Goal: Entertainment & Leisure: Browse casually

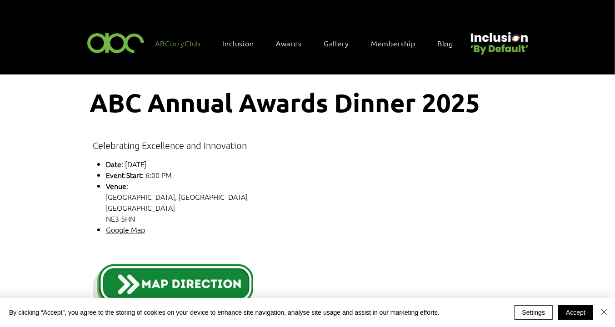
click at [186, 45] on span "ABCurryClub" at bounding box center [178, 43] width 45 height 10
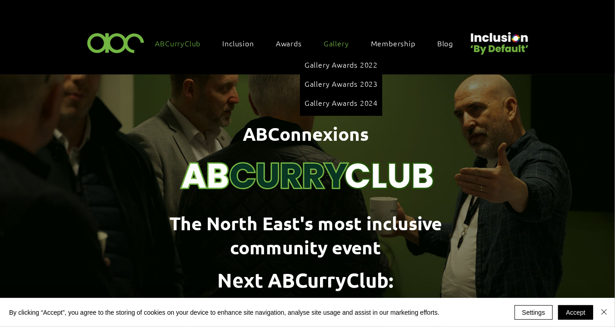
click at [337, 40] on span "Gallery" at bounding box center [336, 43] width 25 height 10
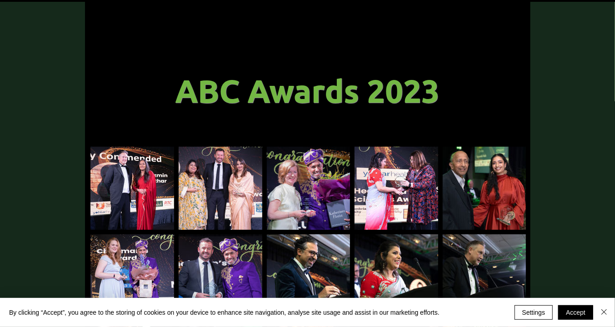
scroll to position [85, 0]
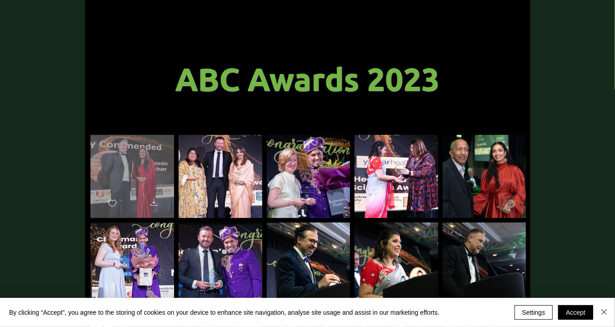
click at [105, 185] on div "main content" at bounding box center [133, 172] width 84 height 75
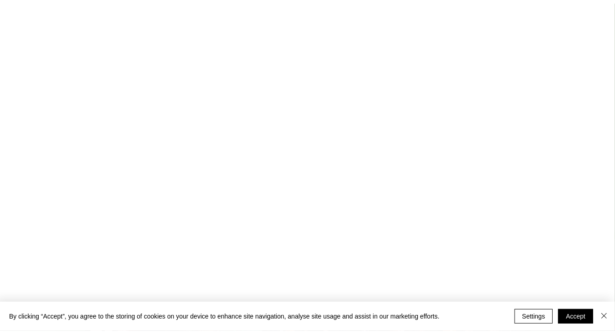
scroll to position [0, 0]
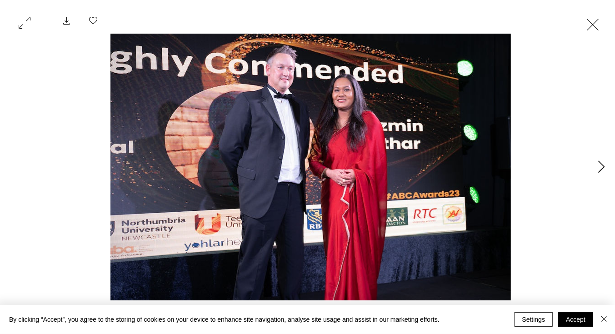
click at [599, 171] on icon "Next Item" at bounding box center [602, 167] width 7 height 12
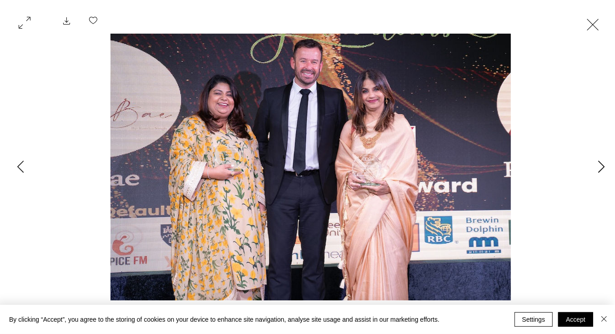
click at [599, 171] on icon "Next Item" at bounding box center [602, 167] width 7 height 12
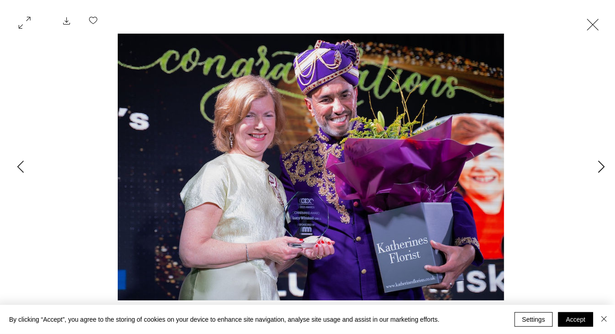
click at [599, 171] on icon "Next Item" at bounding box center [602, 167] width 7 height 12
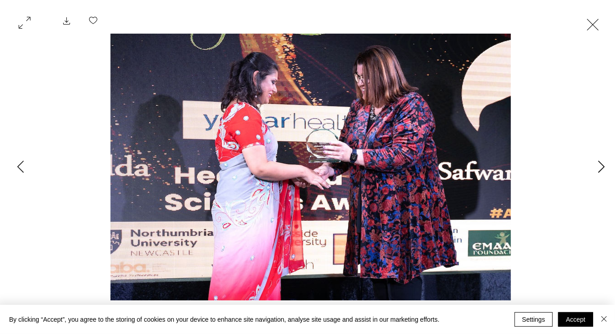
click at [599, 171] on icon "Next Item" at bounding box center [602, 167] width 7 height 12
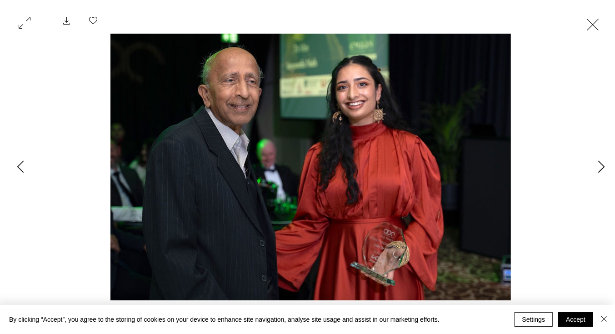
click at [599, 171] on icon "Next Item" at bounding box center [602, 167] width 7 height 12
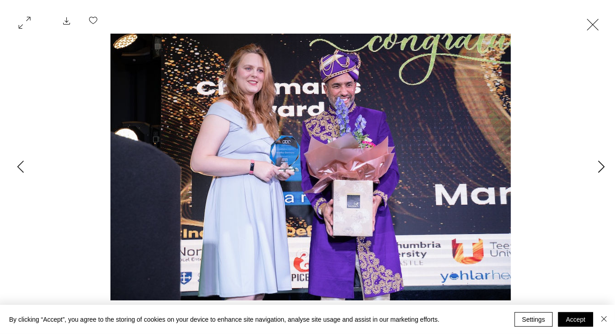
click at [599, 171] on icon "Next Item" at bounding box center [602, 167] width 7 height 12
